Goal: Book appointment/travel/reservation

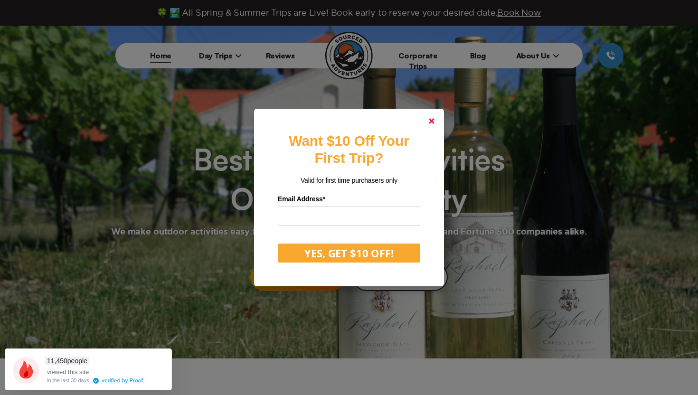
click at [430, 124] on polygon at bounding box center [432, 121] width 6 height 6
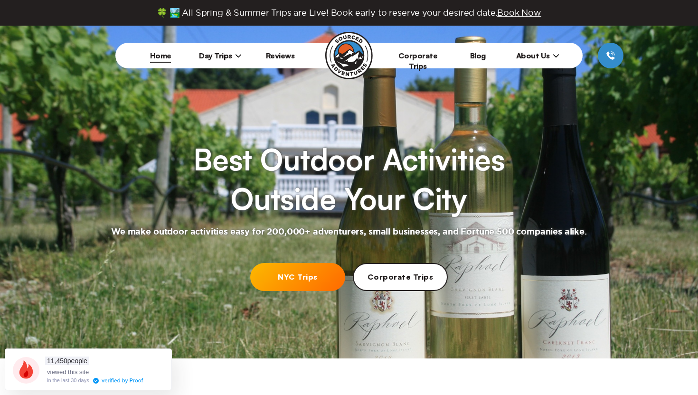
click at [235, 53] on icon at bounding box center [238, 55] width 7 height 7
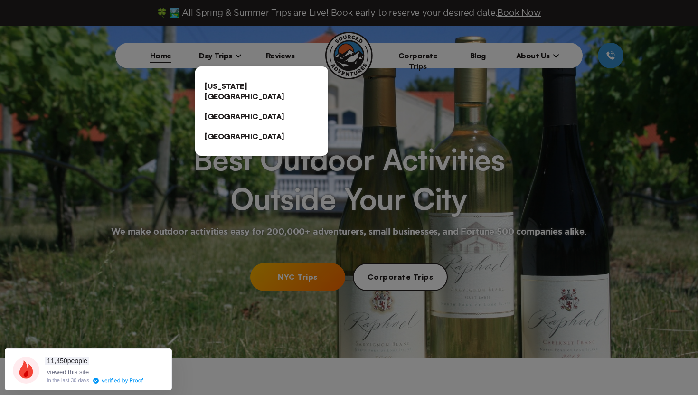
click at [233, 87] on link "[US_STATE][GEOGRAPHIC_DATA]" at bounding box center [261, 91] width 133 height 30
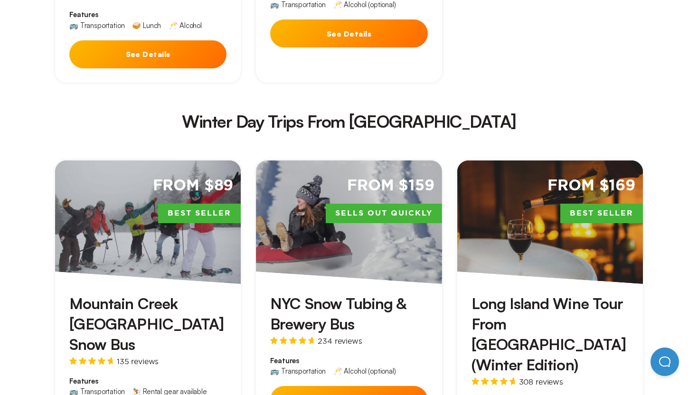
scroll to position [1971, 0]
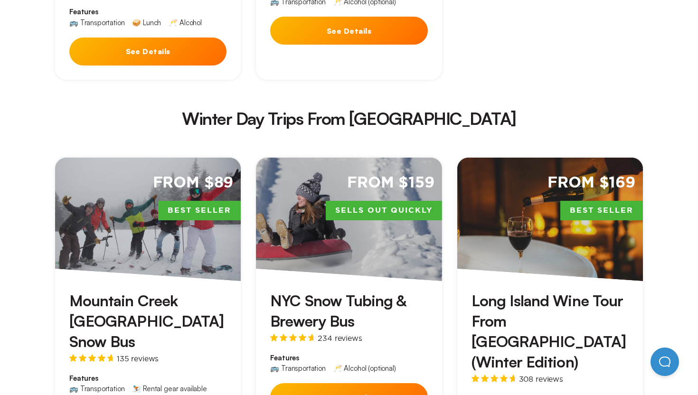
click at [363, 383] on button "See Details" at bounding box center [348, 397] width 157 height 28
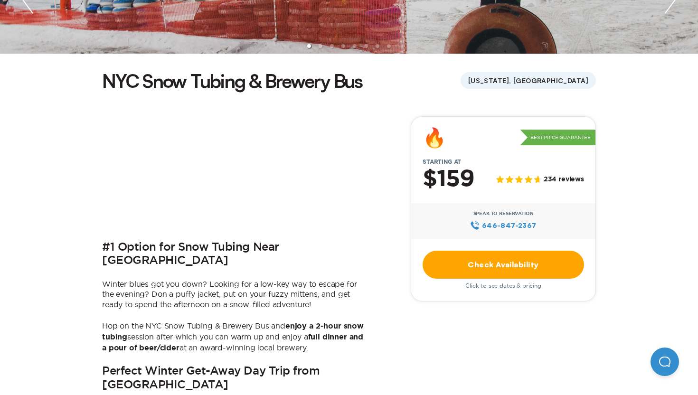
scroll to position [207, 0]
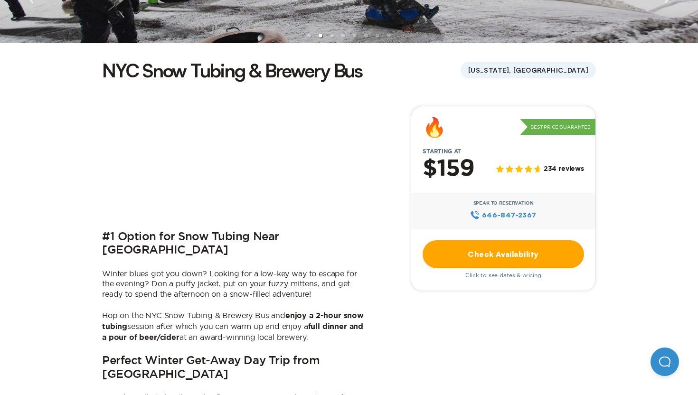
click at [443, 255] on link "Check Availability" at bounding box center [504, 254] width 162 height 28
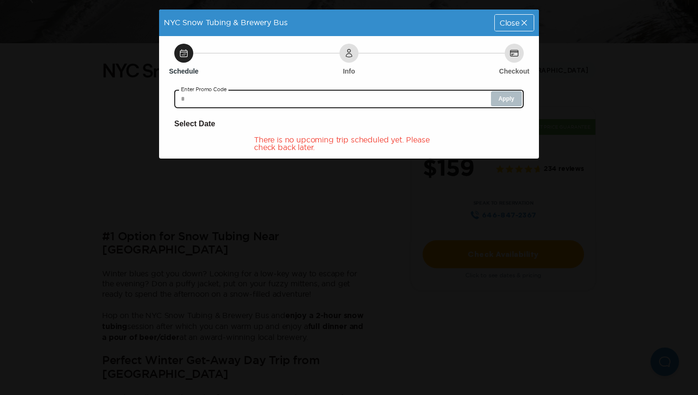
click at [412, 94] on input "text" at bounding box center [349, 98] width 350 height 19
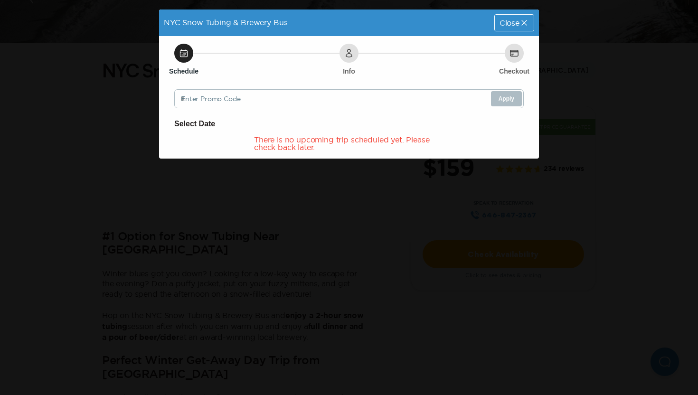
click at [323, 153] on div "Schedule Info Checkout Enter Promo Code Apply Select Date There is no upcoming …" at bounding box center [349, 97] width 380 height 123
click at [522, 21] on icon at bounding box center [525, 23] width 10 height 10
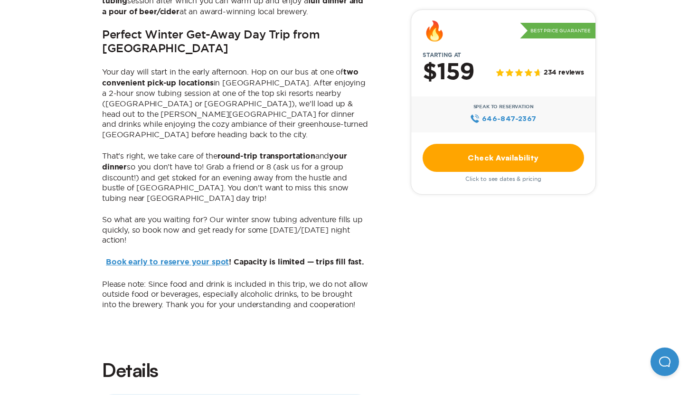
scroll to position [534, 0]
click at [186, 258] on link "Book early to reserve your spot" at bounding box center [167, 262] width 123 height 8
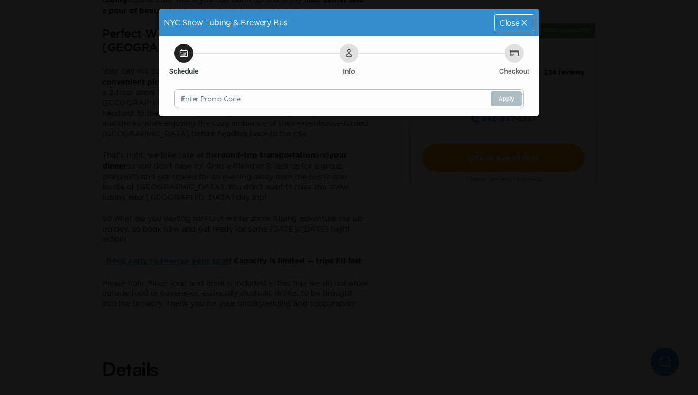
scroll to position [0, 0]
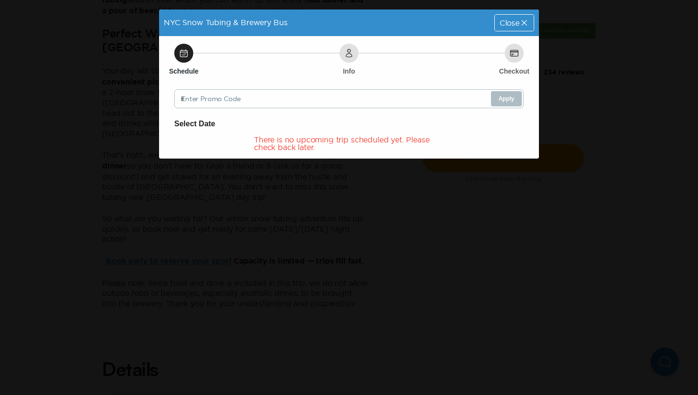
click at [507, 21] on span "Close" at bounding box center [510, 23] width 20 height 8
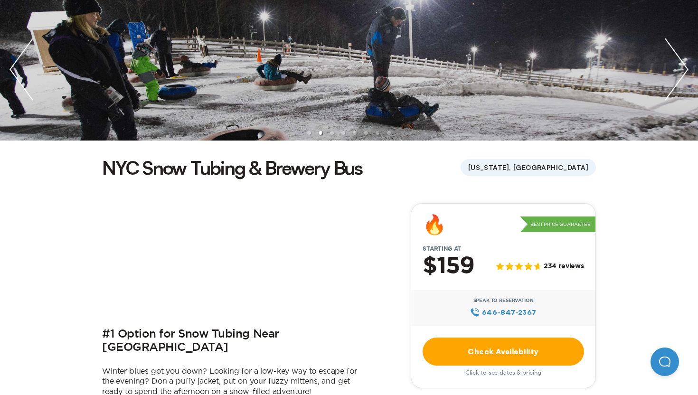
scroll to position [112, 0]
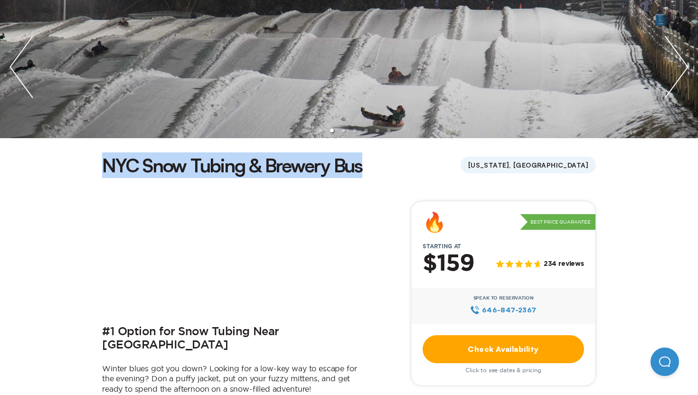
drag, startPoint x: 369, startPoint y: 174, endPoint x: 103, endPoint y: 162, distance: 265.8
click at [103, 162] on div "NYC Snow Tubing & Brewery Bus [US_STATE], [GEOGRAPHIC_DATA]" at bounding box center [349, 166] width 494 height 26
copy h1 "NYC Snow Tubing & Brewery Bus"
